Goal: Task Accomplishment & Management: Use online tool/utility

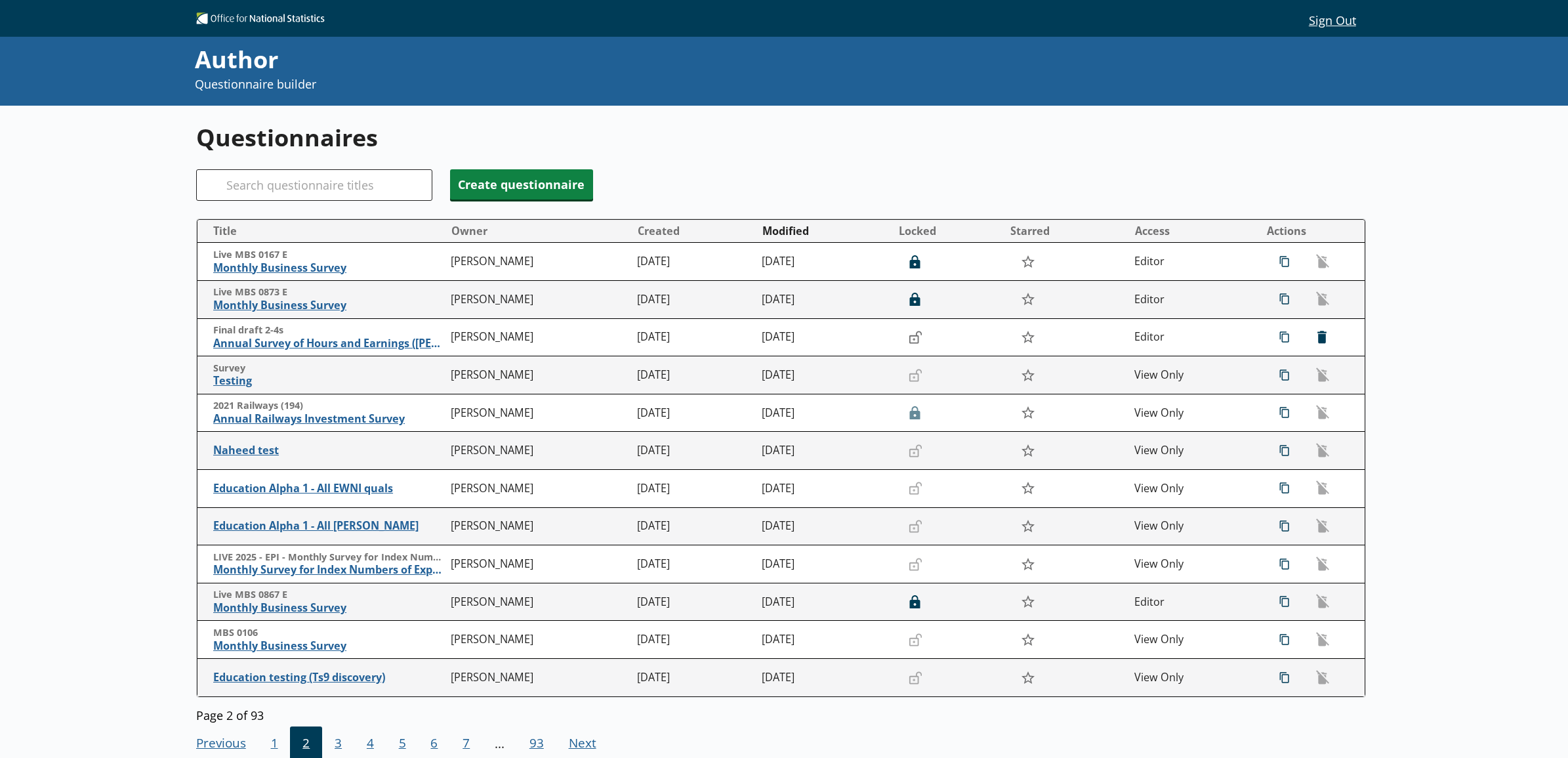
click at [227, 178] on div "Search" at bounding box center [314, 185] width 236 height 31
click at [254, 185] on input "Search" at bounding box center [314, 185] width 236 height 31
type input "1"
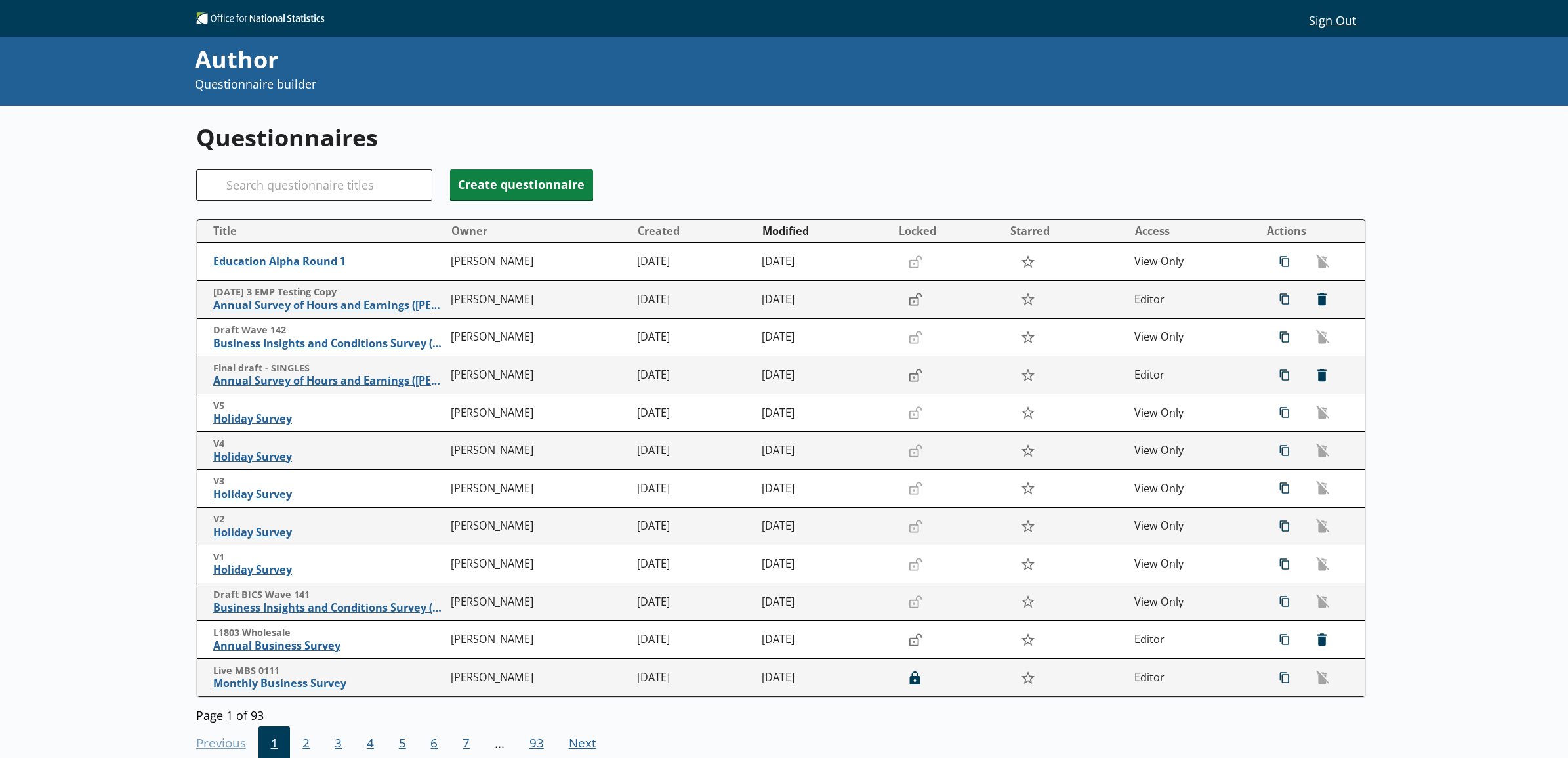
click at [1407, 289] on div "Questionnaires Search Create questionnaire Title Owner Created Modified Locked …" at bounding box center [784, 484] width 1568 height 758
click at [1312, 298] on span "icon-delete Created with Sketch. [GEOGRAPHIC_DATA]" at bounding box center [1320, 298] width 21 height 21
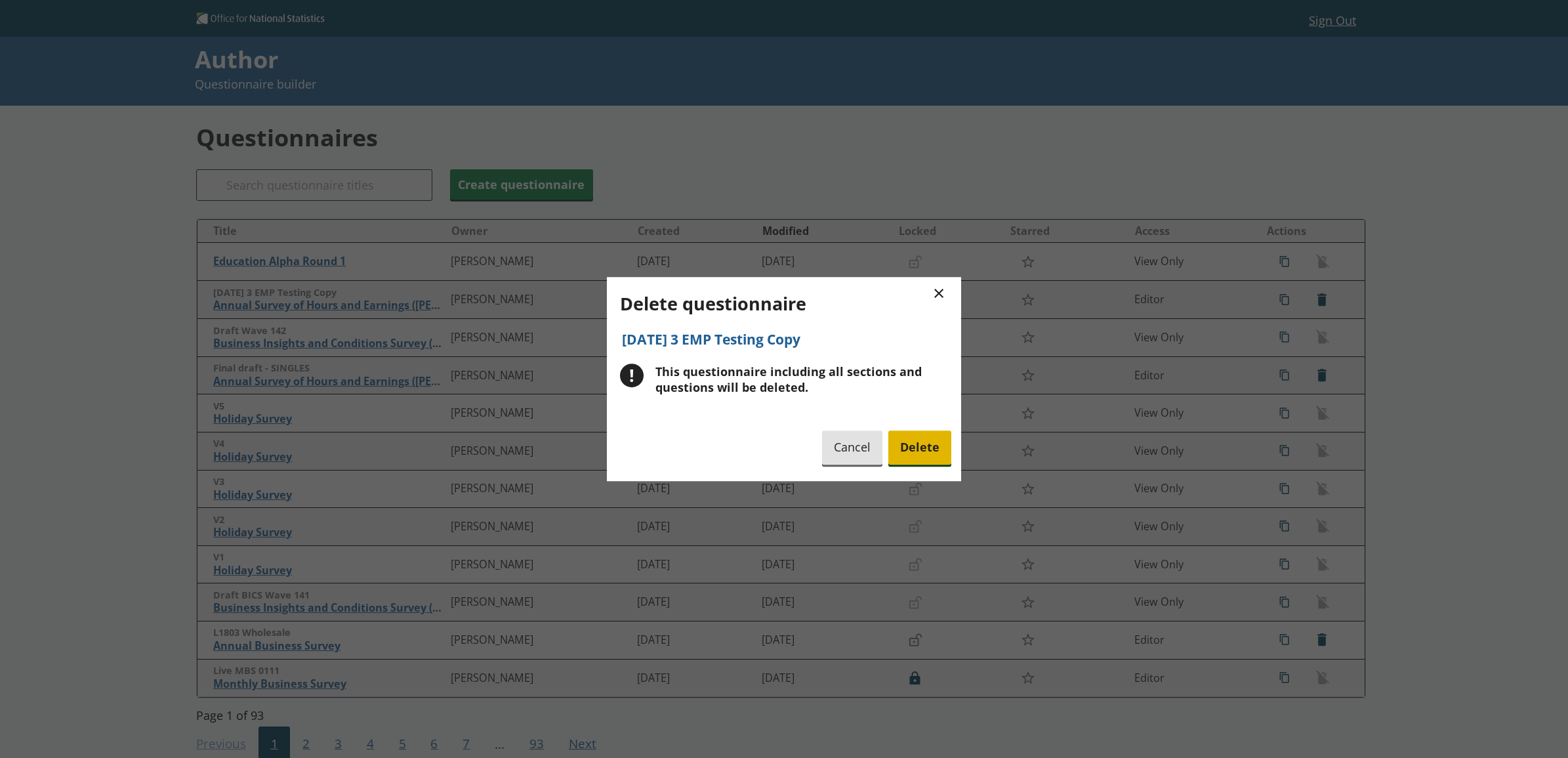
click at [925, 440] on span "Delete" at bounding box center [920, 448] width 63 height 33
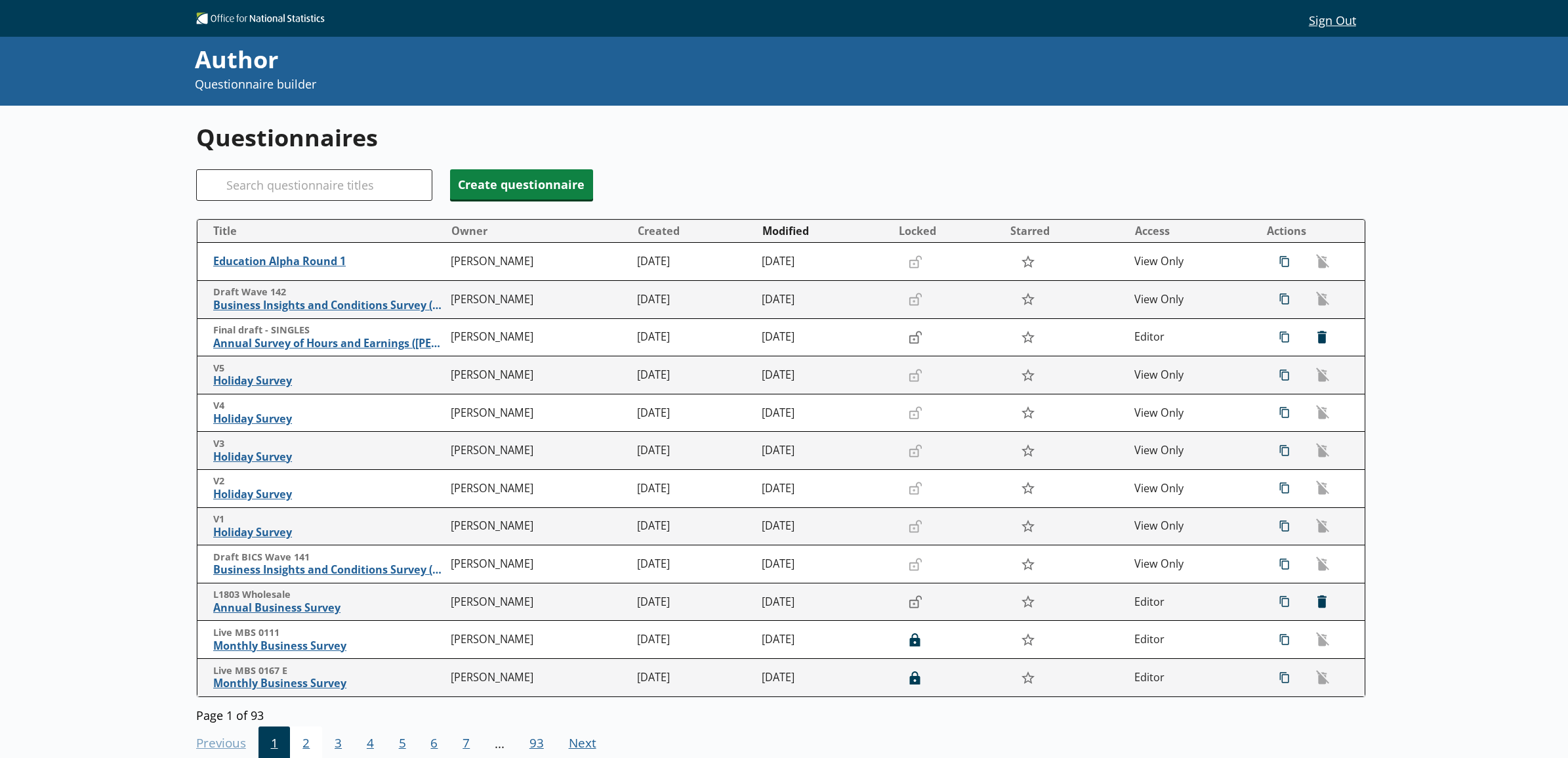
click at [315, 749] on span "2" at bounding box center [306, 744] width 32 height 35
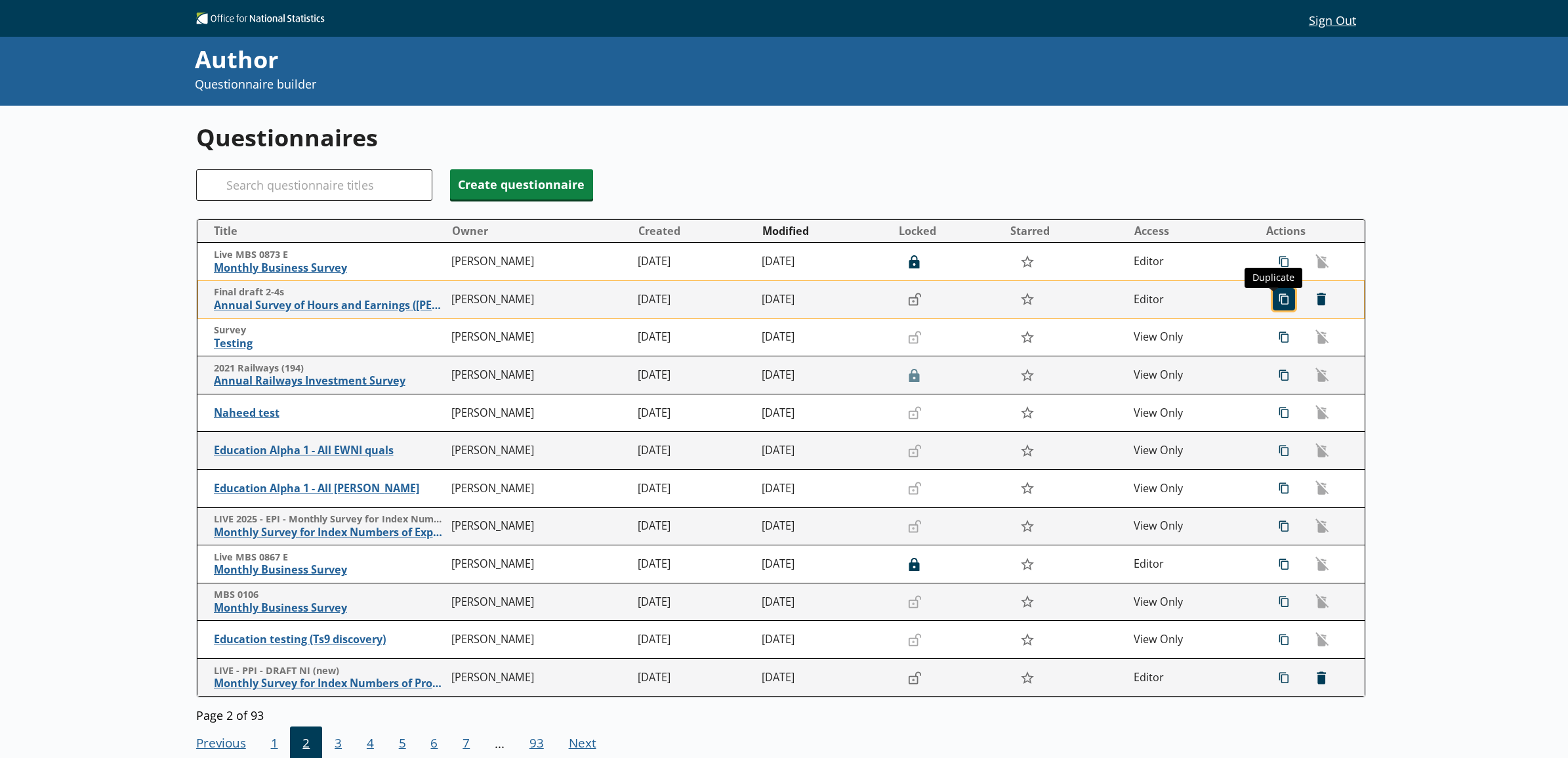
click at [1274, 310] on span "icon-copy Duplicate" at bounding box center [1283, 298] width 21 height 21
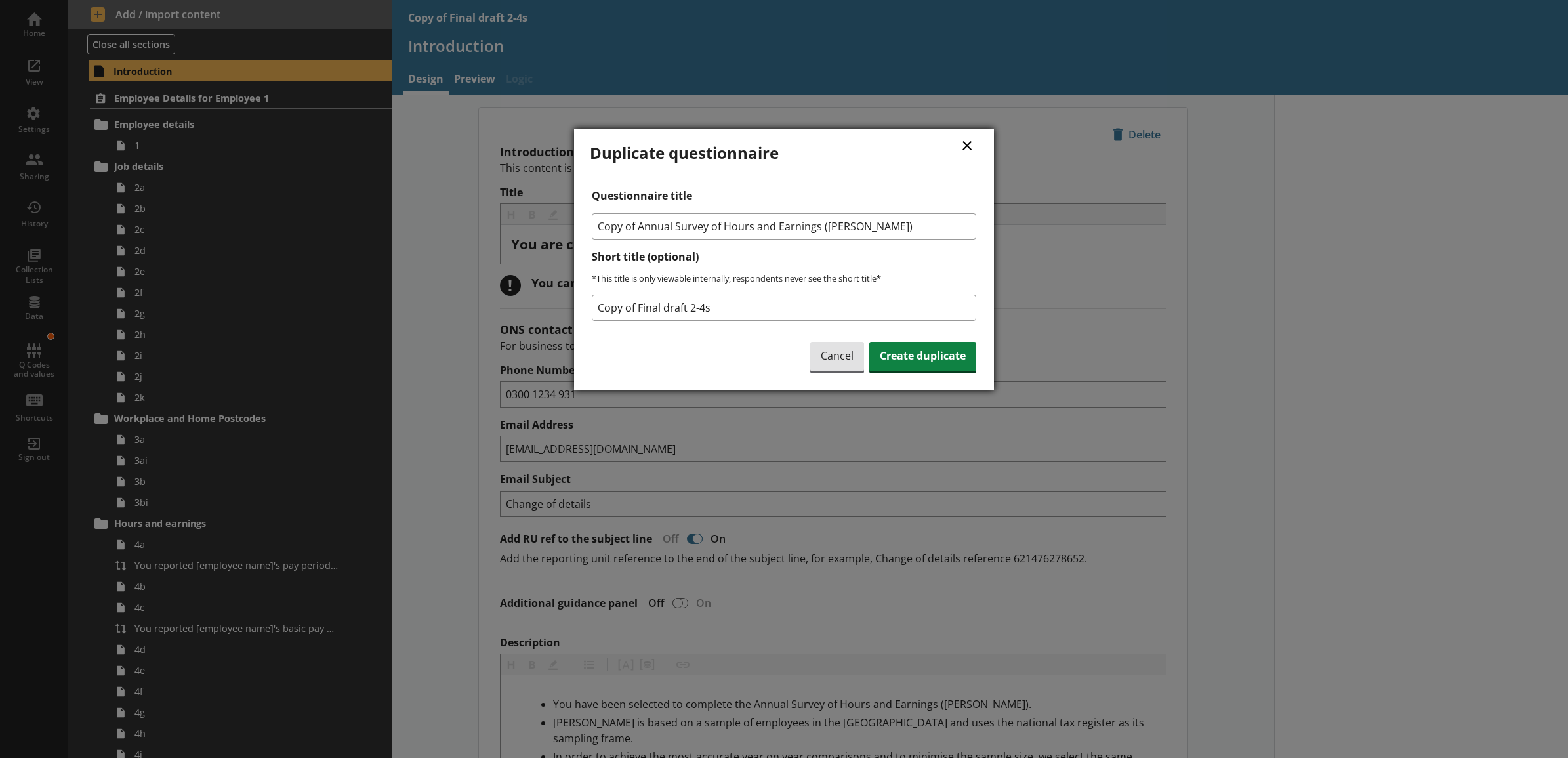
drag, startPoint x: 637, startPoint y: 223, endPoint x: 558, endPoint y: 220, distance: 79.1
click at [558, 220] on div "× Duplicate questionnaire Questionnaire title Copy of Annual Survey of Hours an…" at bounding box center [784, 379] width 1568 height 758
type input "Annual Survey of Hours and Earnings ([PERSON_NAME])"
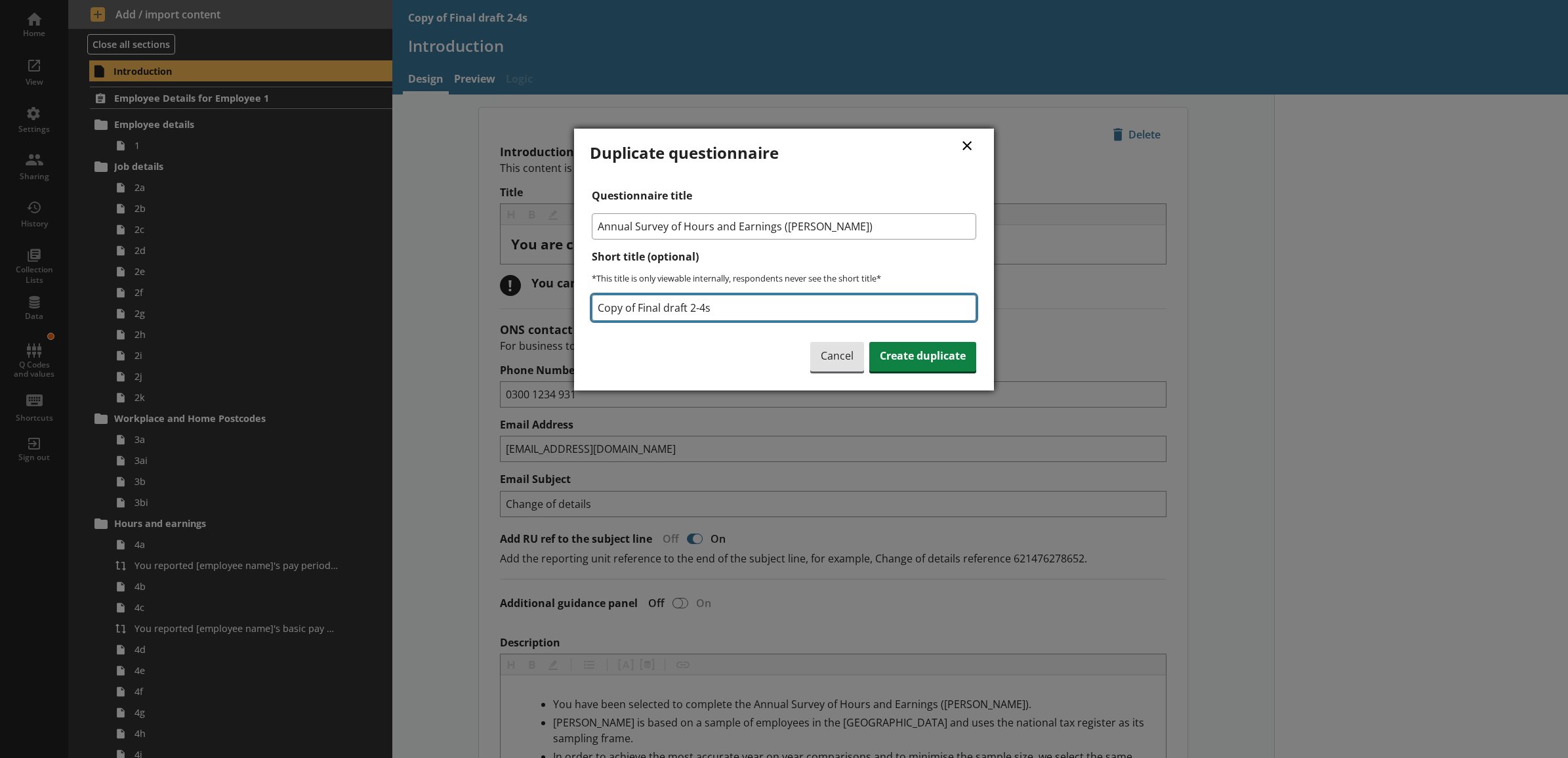
drag, startPoint x: 729, startPoint y: 305, endPoint x: 601, endPoint y: 315, distance: 128.4
click at [586, 295] on div "× Duplicate questionnaire Questionnaire title Annual Survey of Hours and Earnin…" at bounding box center [784, 259] width 420 height 262
type input "[DATE] 4 EMP Testing Copy"
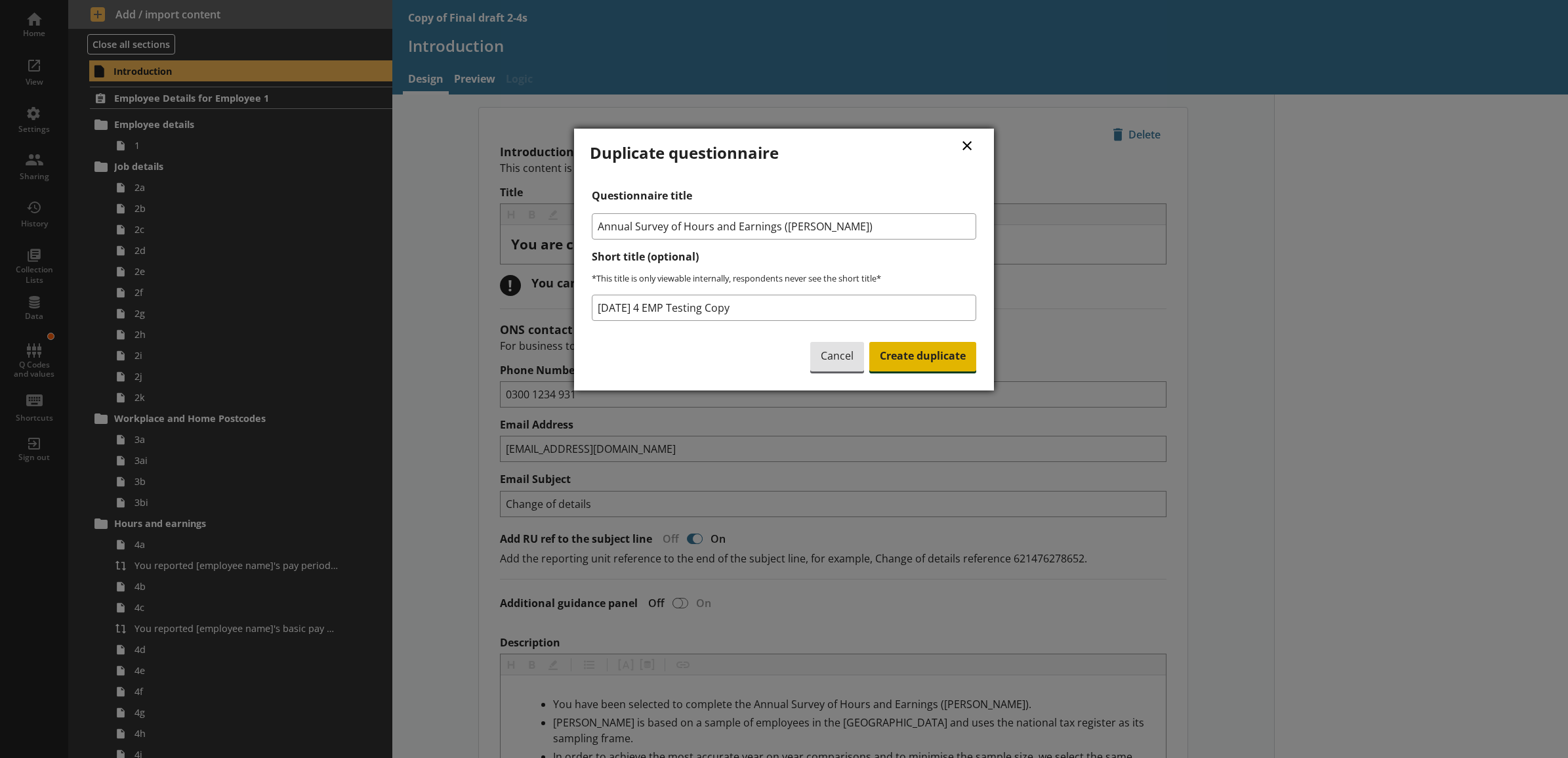
click at [948, 356] on span "Create duplicate" at bounding box center [922, 357] width 107 height 30
type textarea "x"
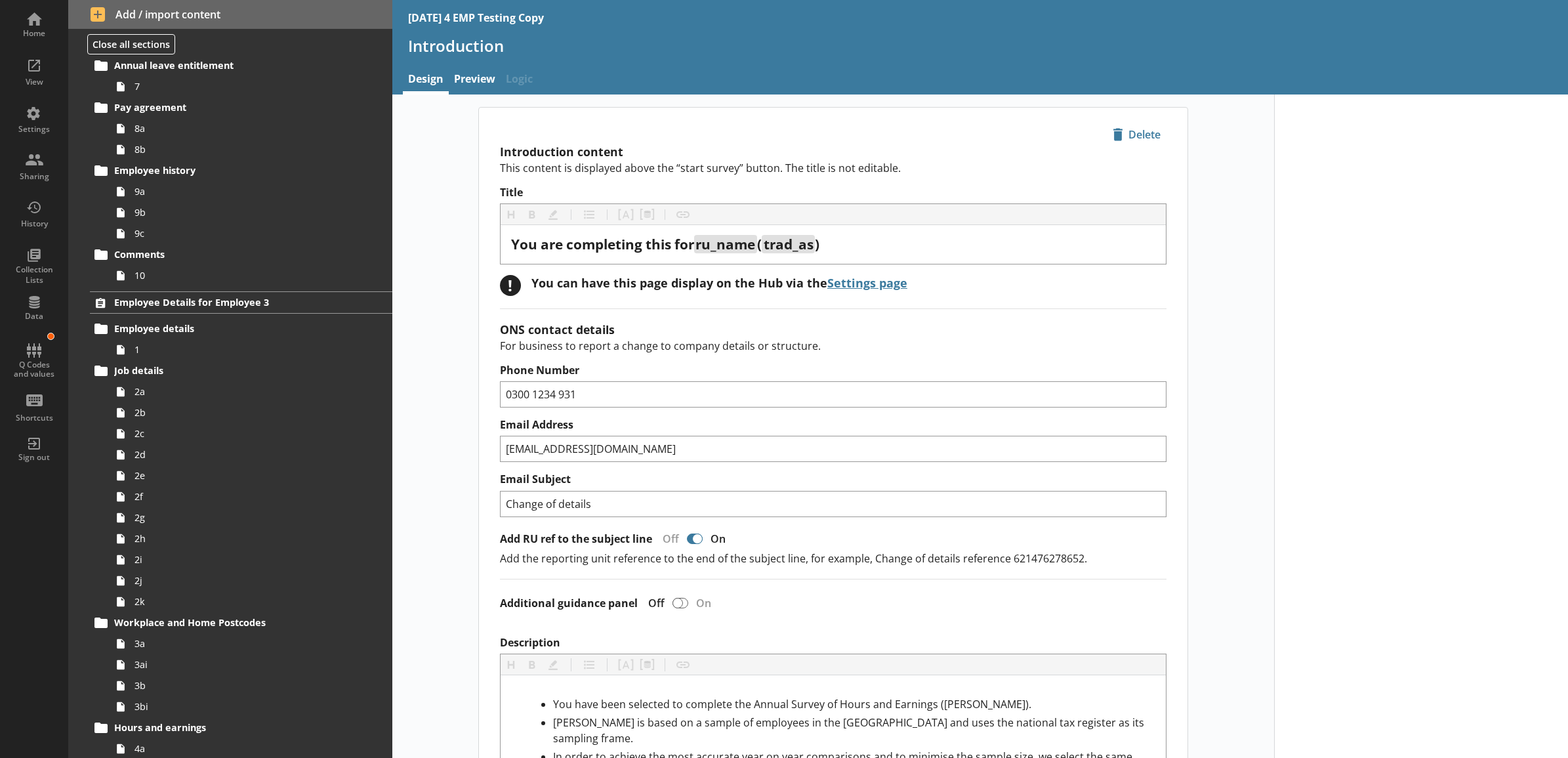
scroll to position [2733, 0]
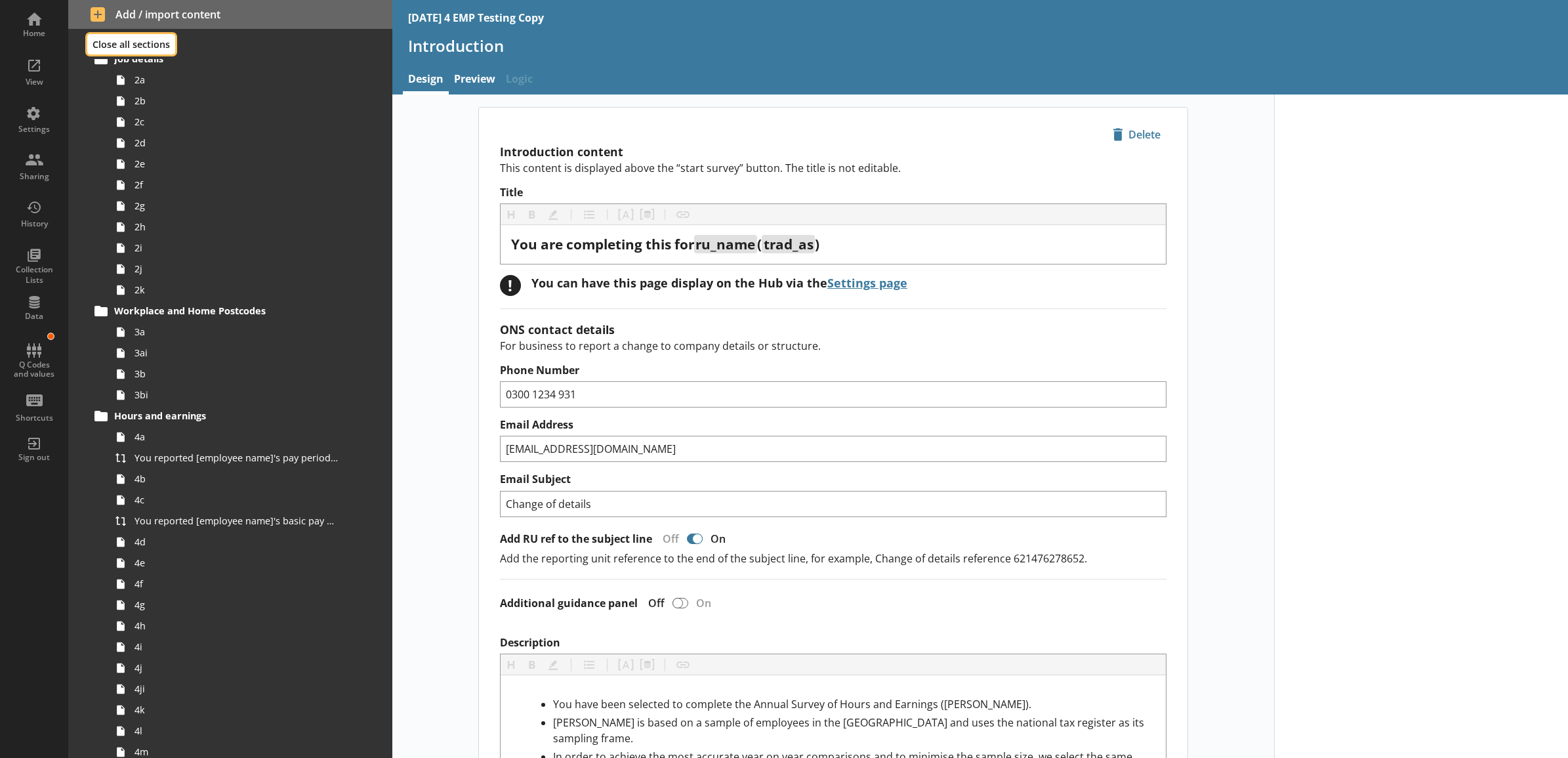
click at [155, 41] on button "Close all sections" at bounding box center [130, 44] width 88 height 20
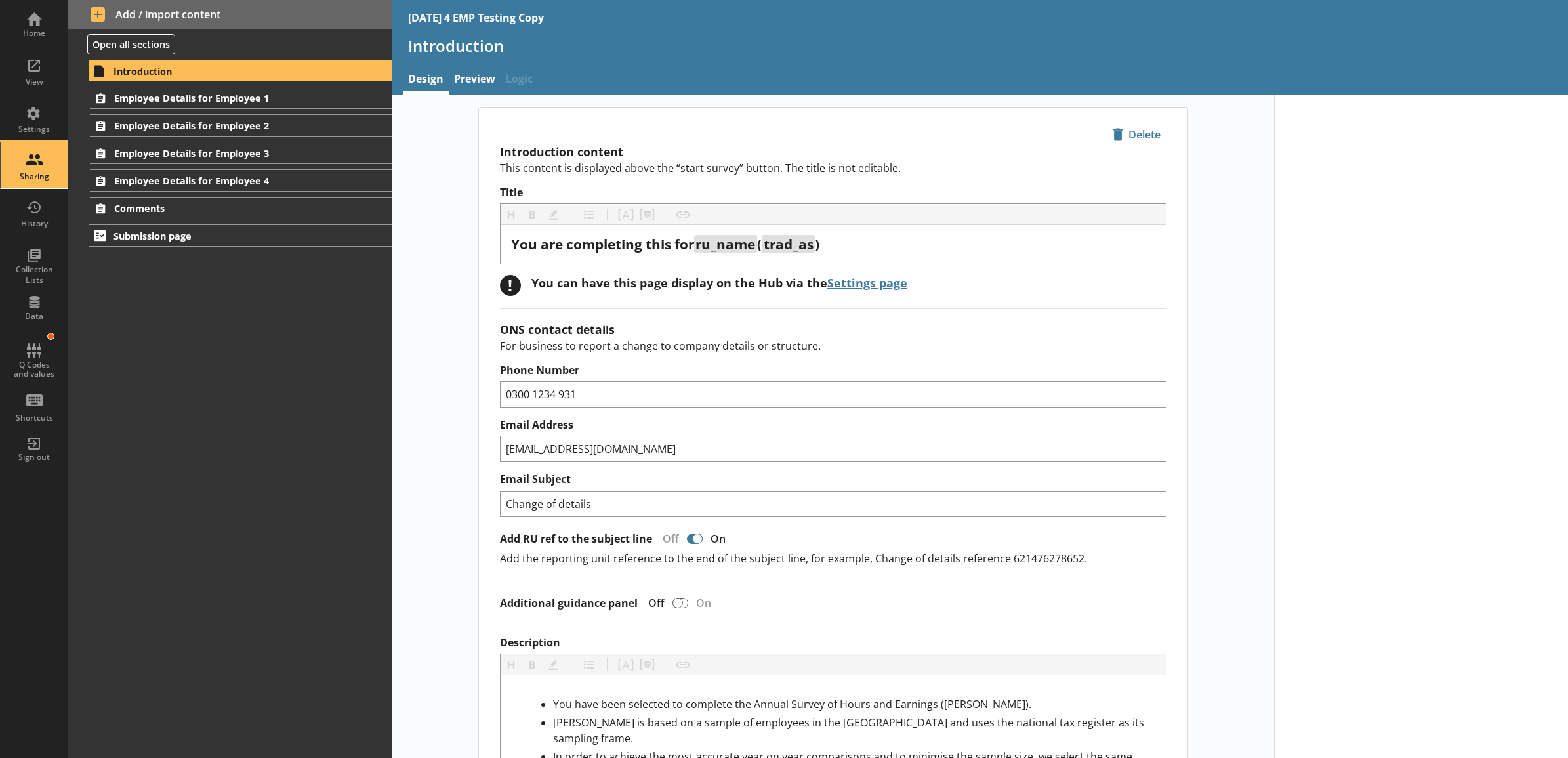
click at [38, 176] on div "Sharing" at bounding box center [34, 177] width 46 height 11
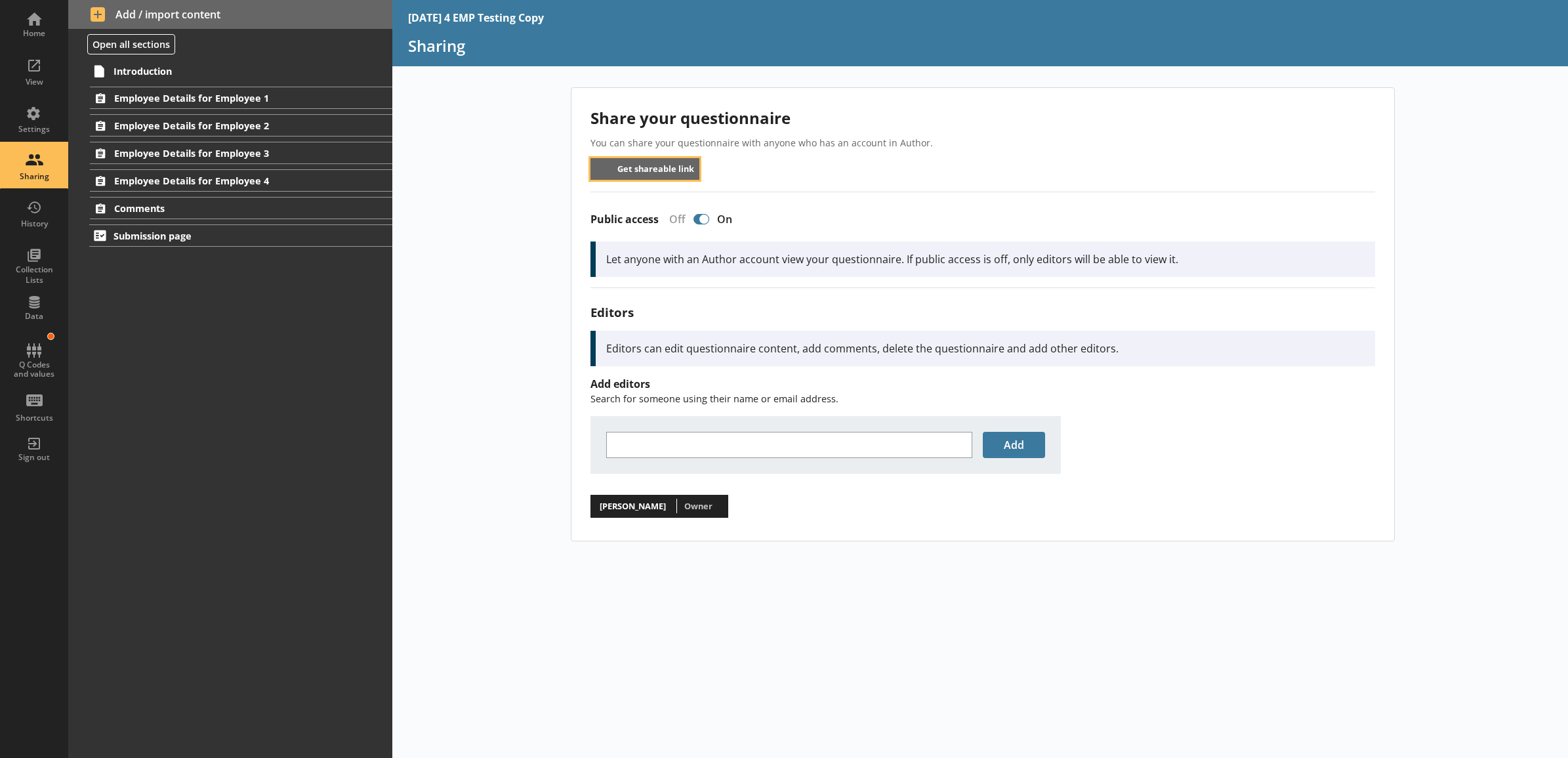
click at [663, 173] on button "Get shareable link" at bounding box center [646, 169] width 110 height 21
click at [670, 165] on button "Get shareable link" at bounding box center [646, 169] width 110 height 21
